Goal: Find specific page/section

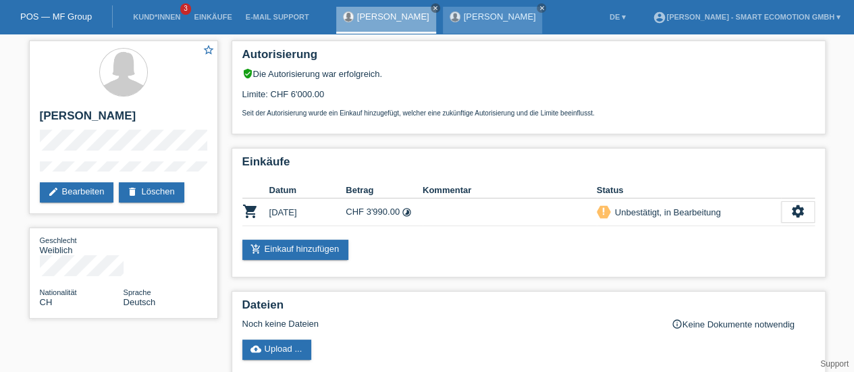
click at [474, 13] on link "[PERSON_NAME]" at bounding box center [500, 16] width 72 height 10
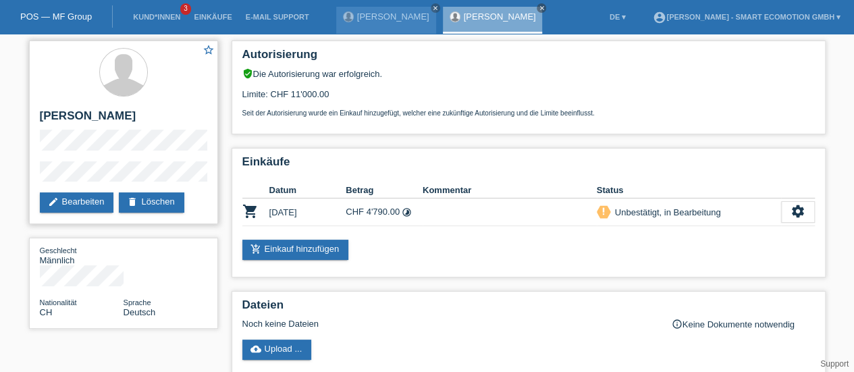
drag, startPoint x: 121, startPoint y: 118, endPoint x: 34, endPoint y: 113, distance: 87.2
click at [34, 113] on div "star_border [PERSON_NAME] edit Bearbeiten delete Löschen" at bounding box center [123, 132] width 189 height 184
copy h2 "[PERSON_NAME]"
click at [142, 114] on h2 "[PERSON_NAME]" at bounding box center [123, 119] width 167 height 20
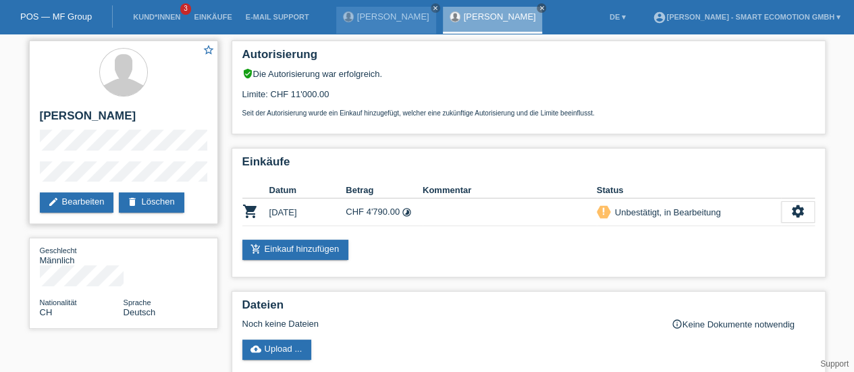
copy h2 "[PERSON_NAME]"
click at [36, 177] on div "star_border [PERSON_NAME] edit Bearbeiten delete Löschen" at bounding box center [123, 132] width 189 height 184
